Goal: Information Seeking & Learning: Learn about a topic

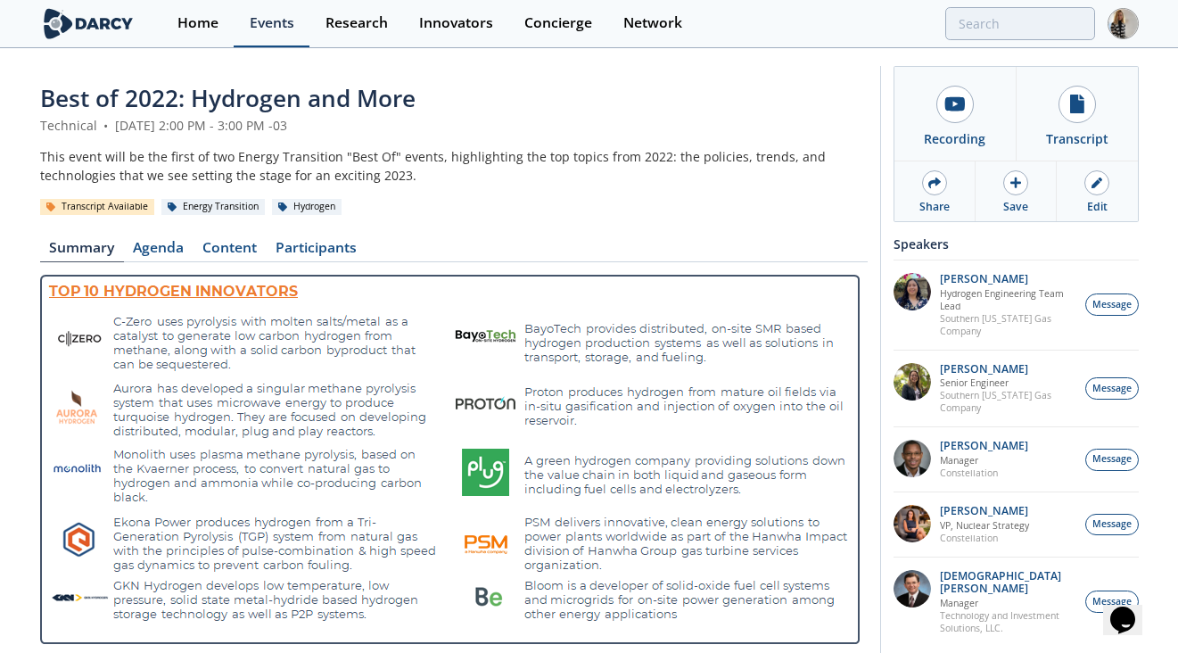
click at [272, 16] on div "Events" at bounding box center [272, 23] width 45 height 14
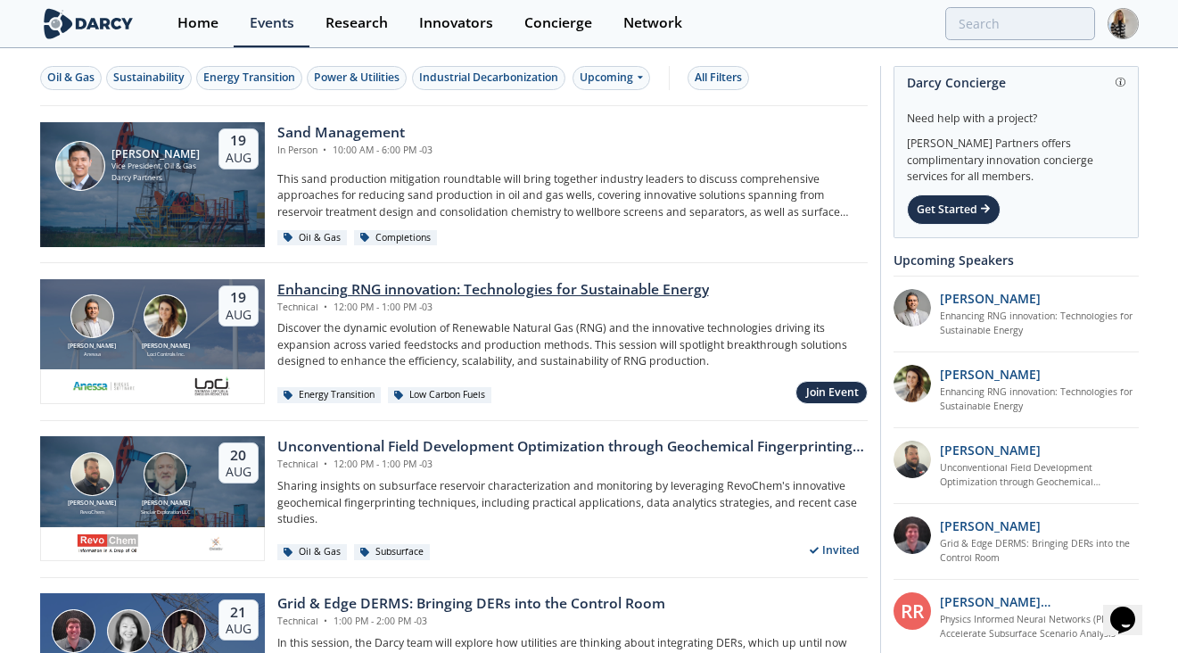
click at [546, 290] on div "Enhancing RNG innovation: Technologies for Sustainable Energy" at bounding box center [493, 289] width 432 height 21
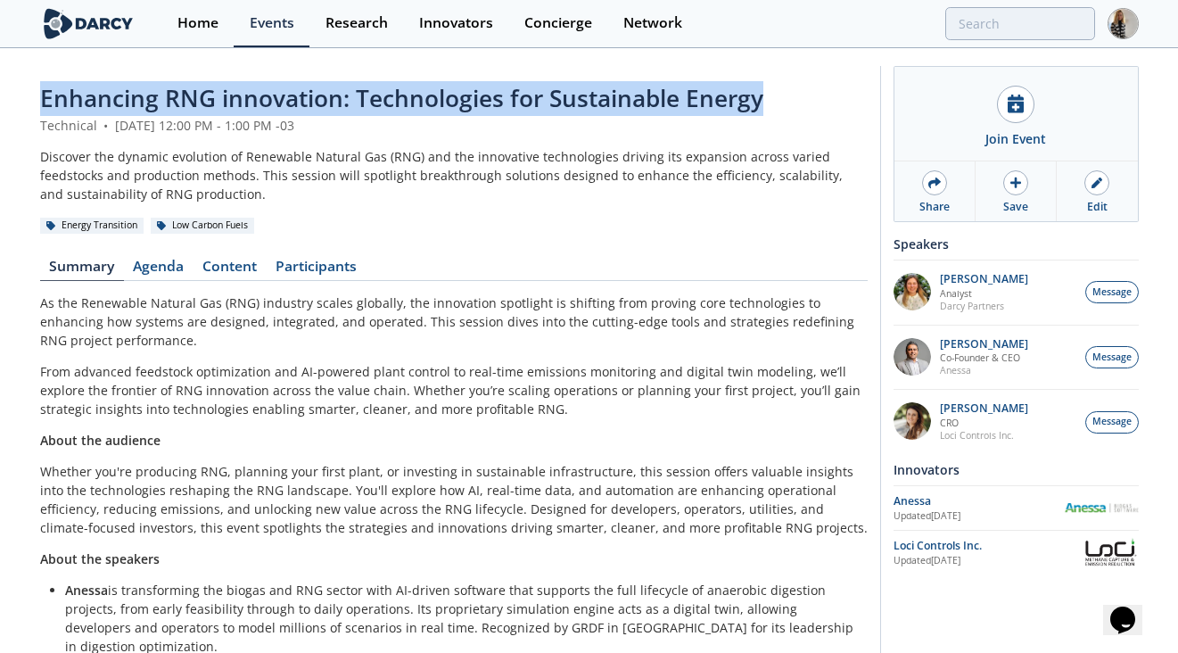
drag, startPoint x: 770, startPoint y: 99, endPoint x: 32, endPoint y: 93, distance: 737.8
click at [31, 93] on div "Enhancing RNG innovation: Technologies for Sustainable Energy Technical • [DATE…" at bounding box center [589, 415] width 1178 height 731
copy span "Enhancing RNG innovation: Technologies for Sustainable Energy"
click at [277, 29] on div "Events" at bounding box center [272, 23] width 45 height 14
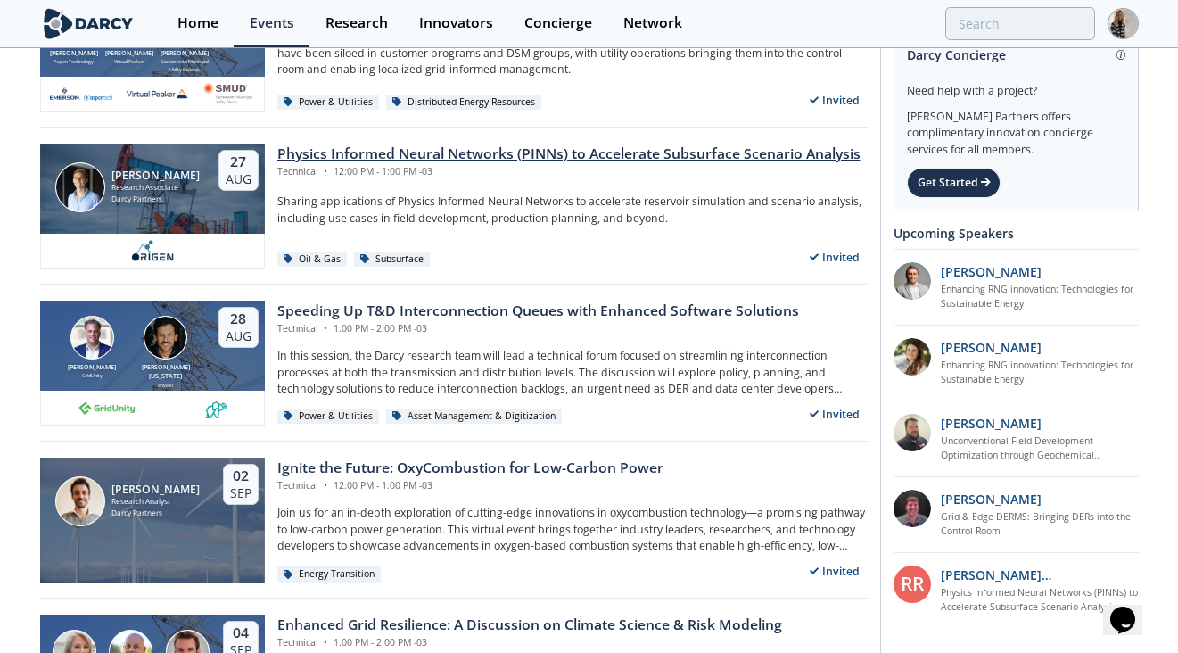
scroll to position [613, 0]
